Goal: Task Accomplishment & Management: Use online tool/utility

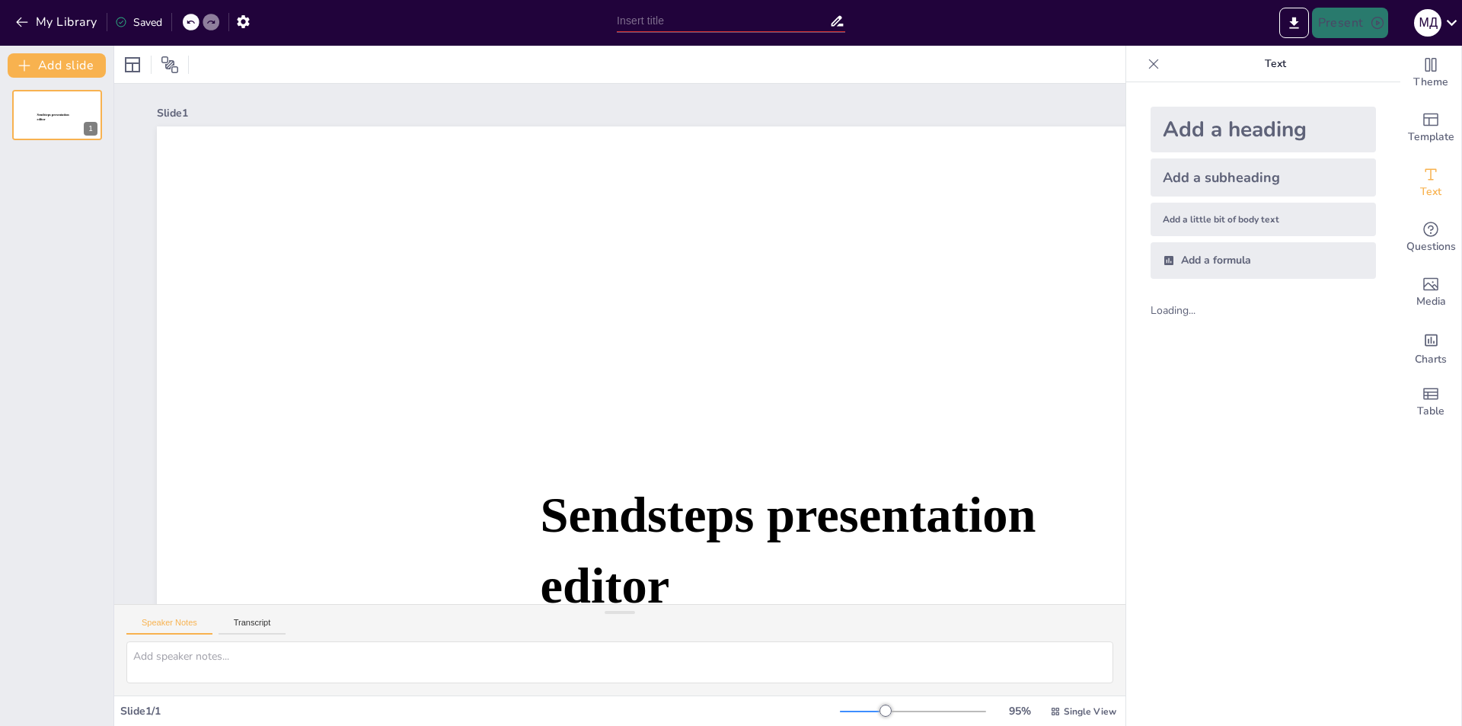
type input "New Sendsteps"
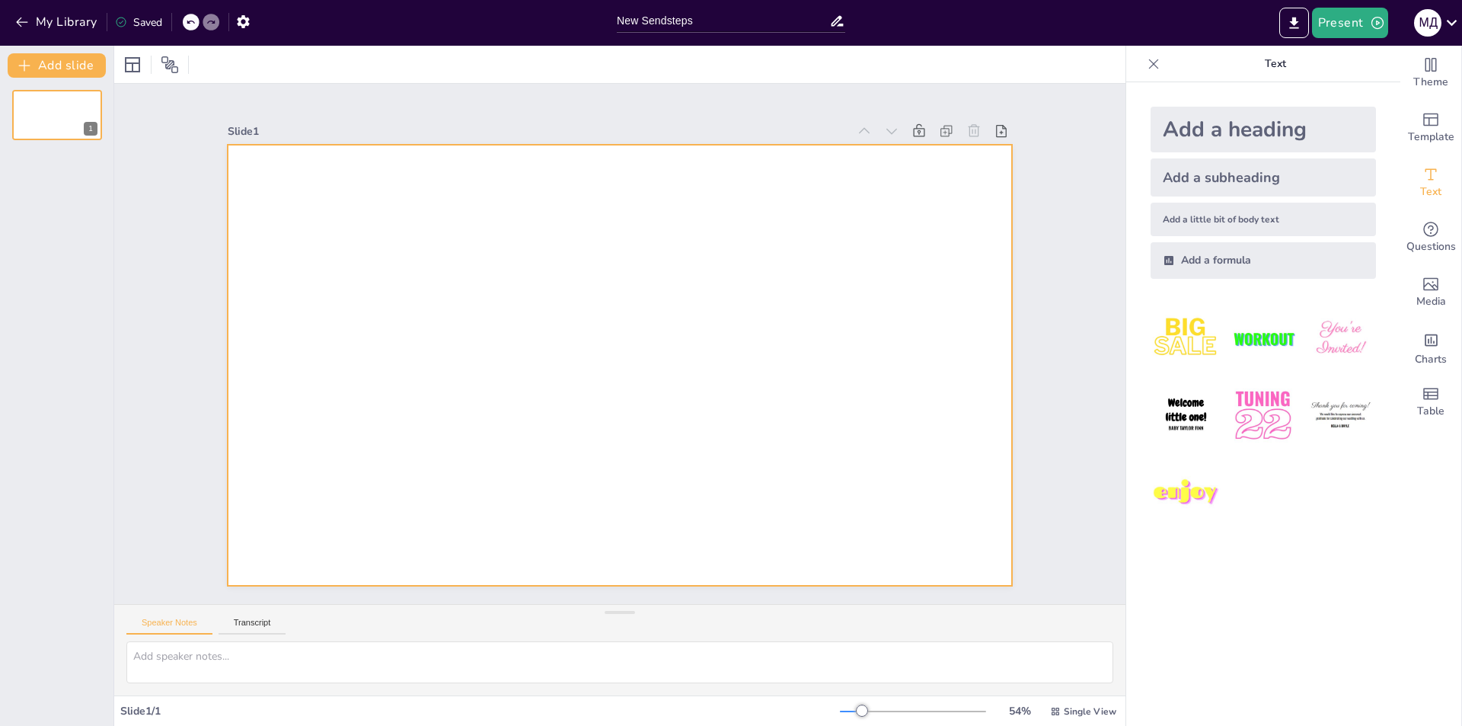
click at [455, 377] on div at bounding box center [620, 365] width 784 height 441
click at [123, 337] on div "Slide 1" at bounding box center [619, 344] width 1011 height 520
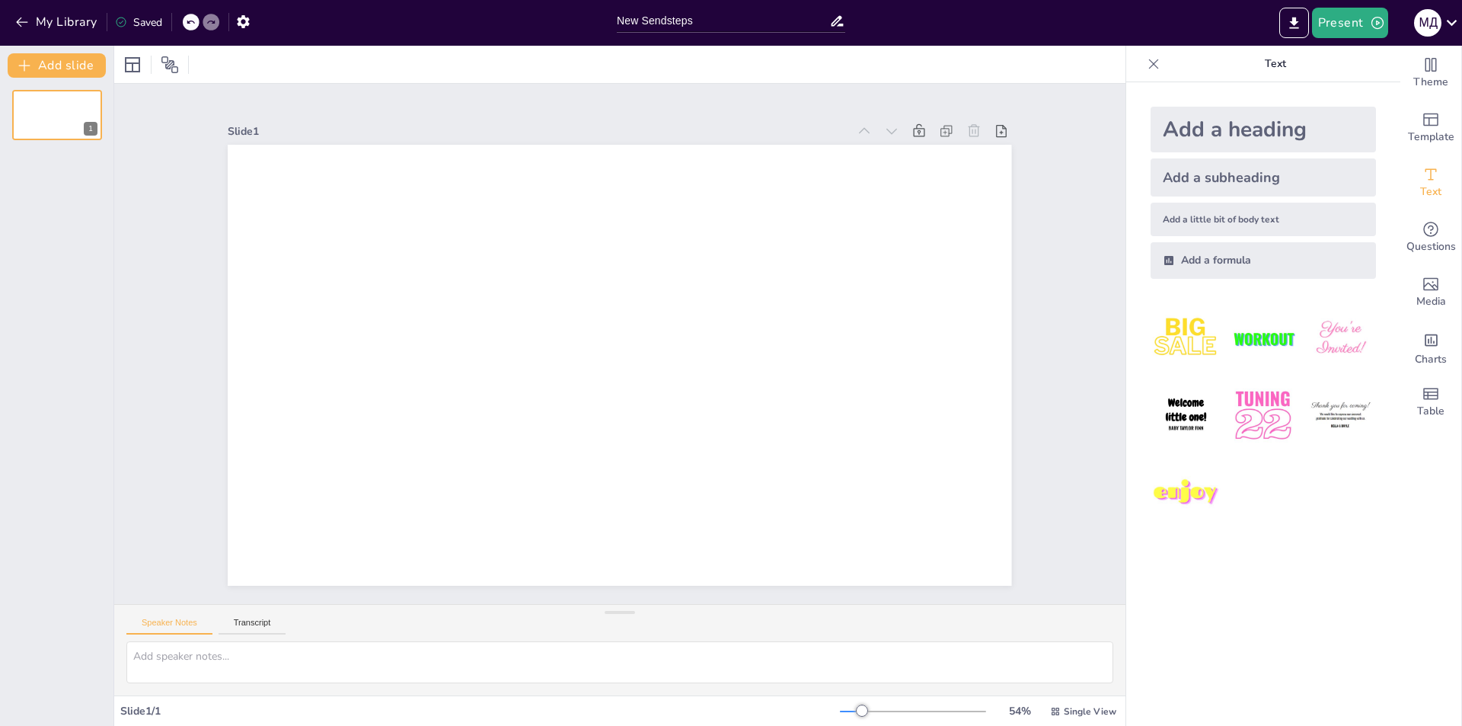
click at [1212, 139] on div "Add a heading" at bounding box center [1263, 130] width 225 height 46
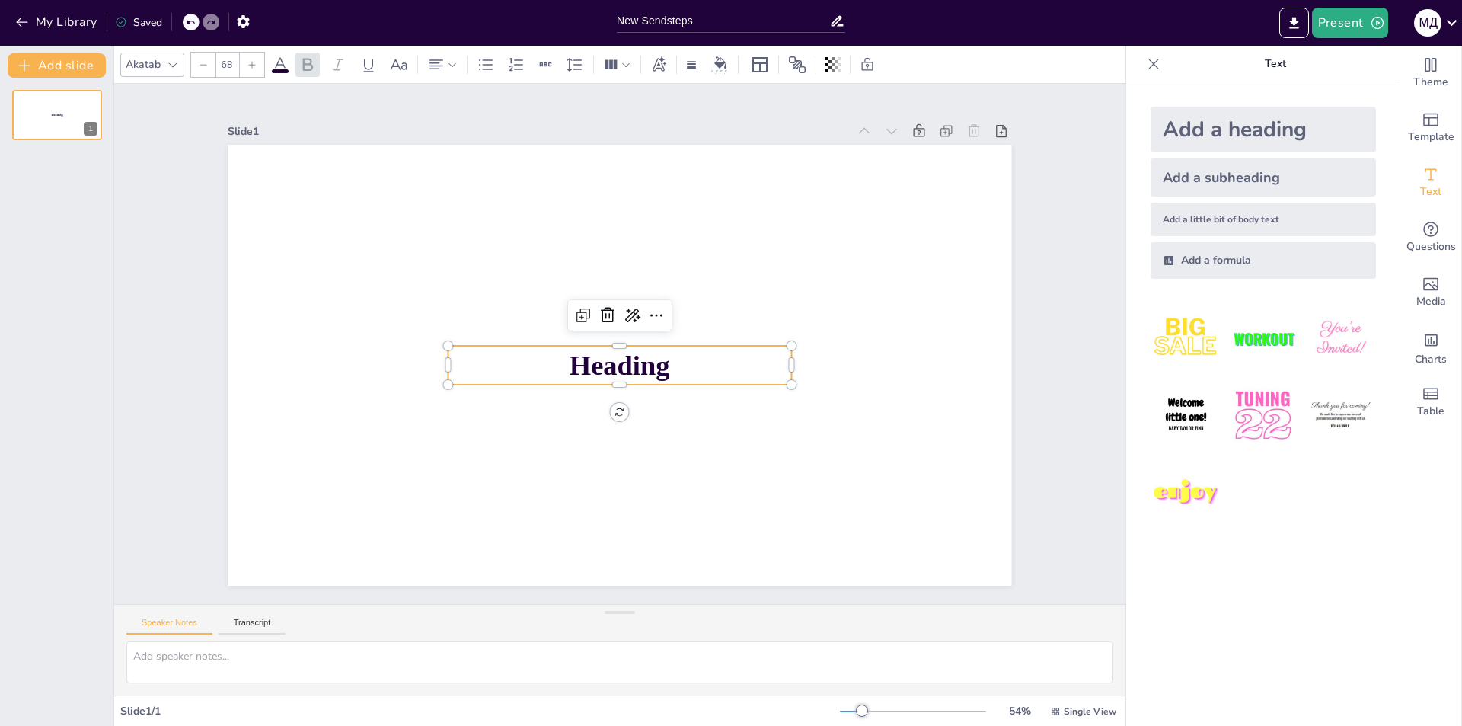
click at [42, 281] on div "Heading 1" at bounding box center [56, 402] width 113 height 648
click at [601, 310] on icon at bounding box center [608, 315] width 14 height 15
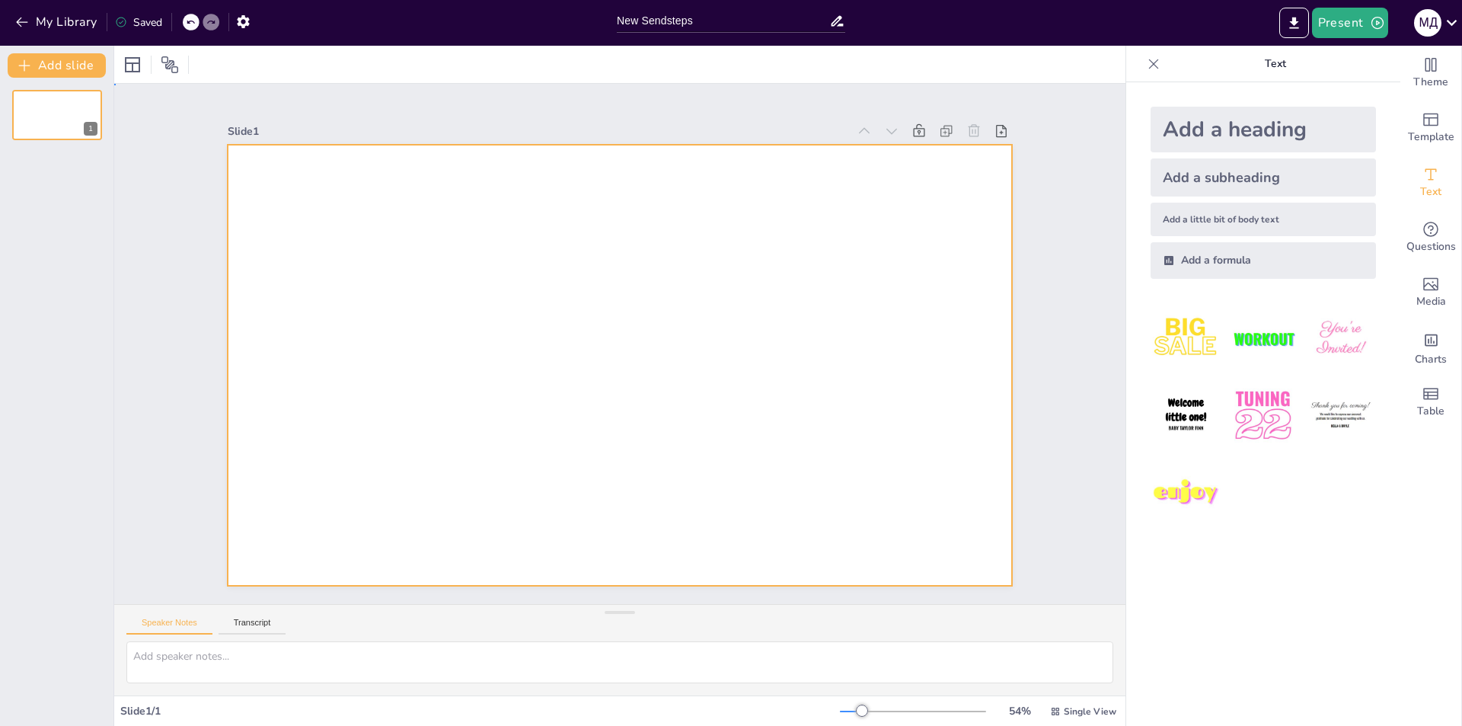
click at [532, 323] on div at bounding box center [620, 365] width 784 height 441
click at [555, 283] on div at bounding box center [620, 365] width 784 height 441
click at [1206, 135] on div "Add a heading" at bounding box center [1263, 130] width 225 height 46
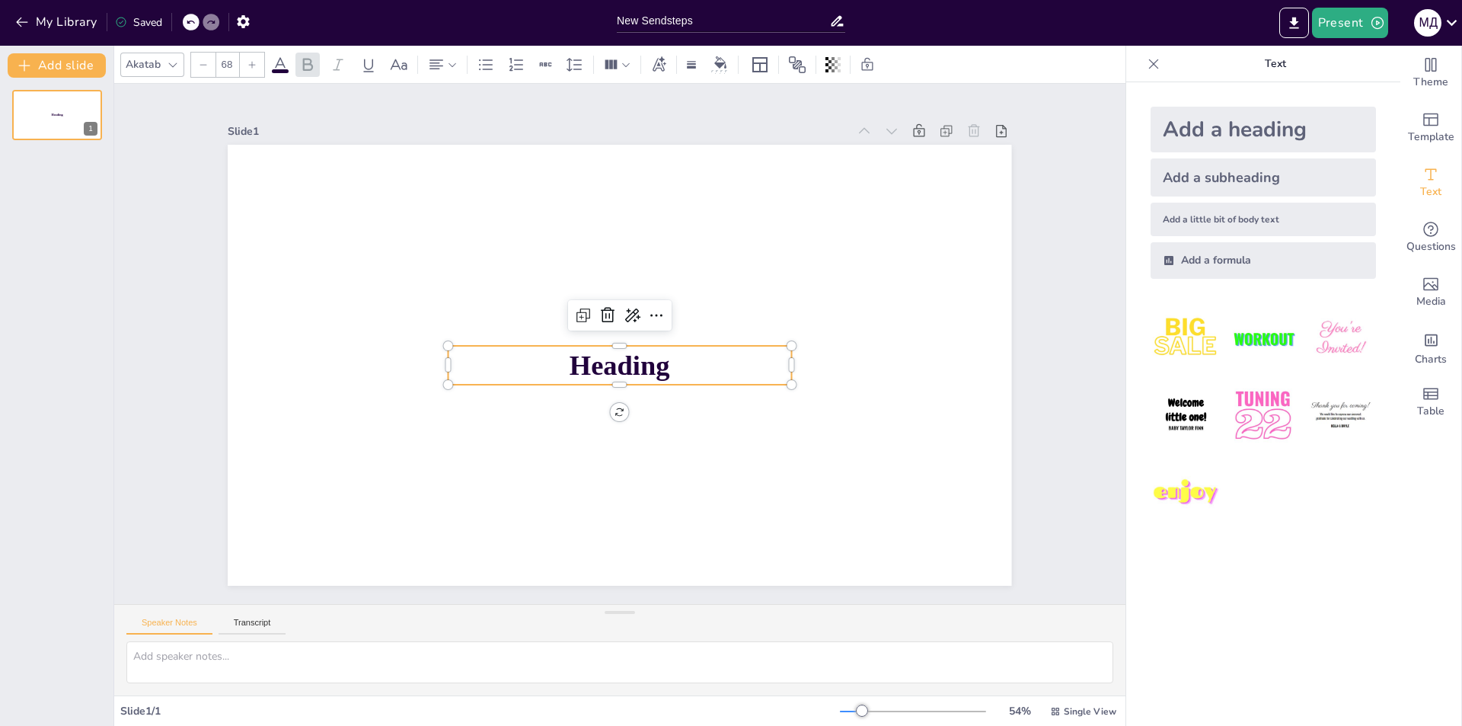
click at [698, 359] on p "Heading" at bounding box center [620, 365] width 343 height 39
click at [618, 366] on span "Heading" at bounding box center [620, 365] width 101 height 31
click at [623, 311] on icon at bounding box center [632, 315] width 18 height 18
click at [641, 382] on font "Переписать" at bounding box center [654, 376] width 61 height 14
